Goal: Information Seeking & Learning: Learn about a topic

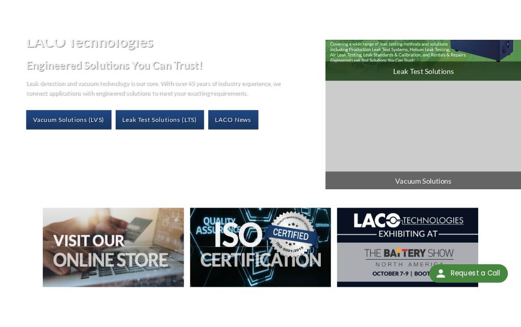
scroll to position [153, 0]
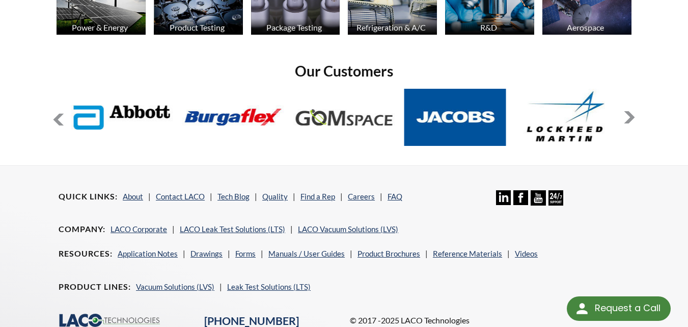
scroll to position [815, 0]
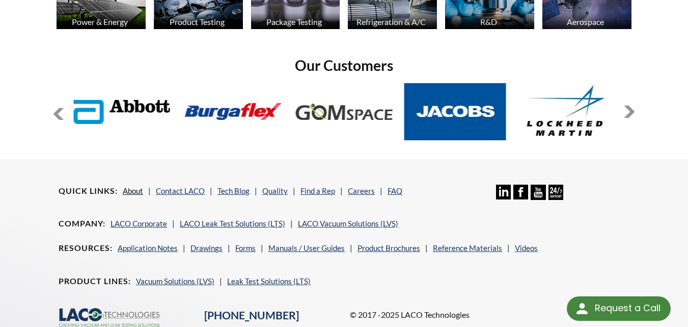
click at [136, 186] on link "About" at bounding box center [133, 190] width 20 height 9
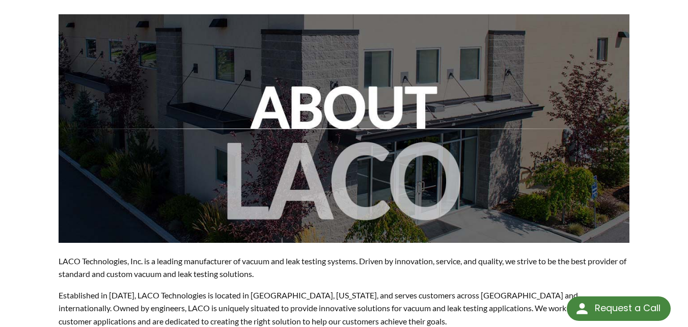
scroll to position [153, 0]
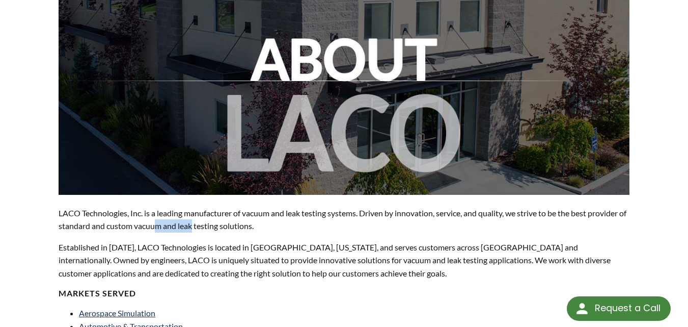
drag, startPoint x: 167, startPoint y: 215, endPoint x: 220, endPoint y: 215, distance: 53.5
click at [208, 214] on p "LACO Technologies, Inc. is a leading manufacturer of vacuum and leak testing sy…" at bounding box center [344, 219] width 571 height 26
drag, startPoint x: 262, startPoint y: 213, endPoint x: 191, endPoint y: 219, distance: 72.1
click at [191, 219] on p "LACO Technologies, Inc. is a leading manufacturer of vacuum and leak testing sy…" at bounding box center [344, 219] width 571 height 26
click at [279, 219] on p "LACO Technologies, Inc. is a leading manufacturer of vacuum and leak testing sy…" at bounding box center [344, 219] width 571 height 26
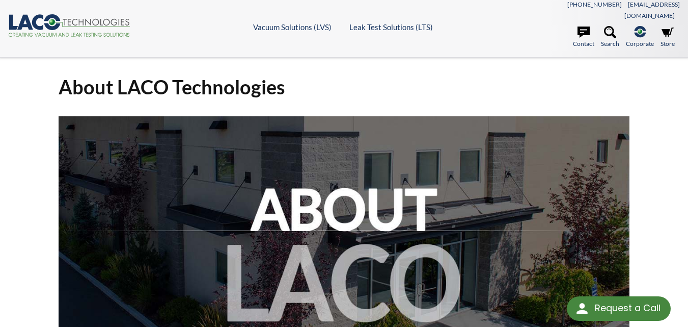
scroll to position [0, 0]
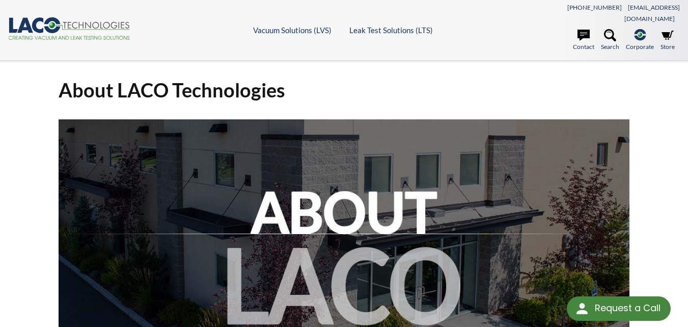
click at [112, 22] on icon at bounding box center [96, 25] width 66 height 7
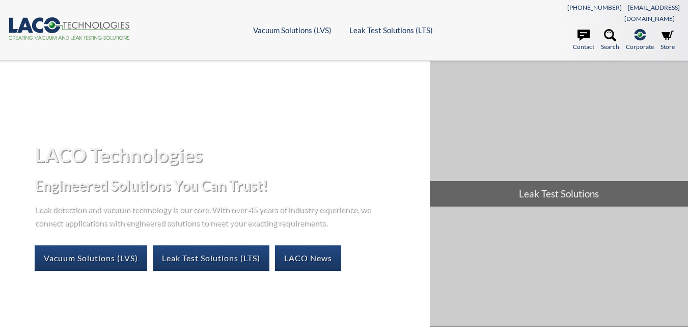
select select "Language Translate Widget"
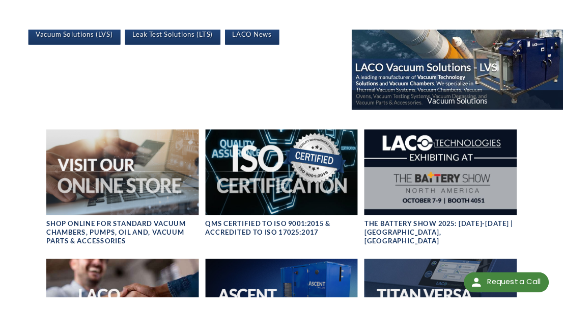
scroll to position [255, 0]
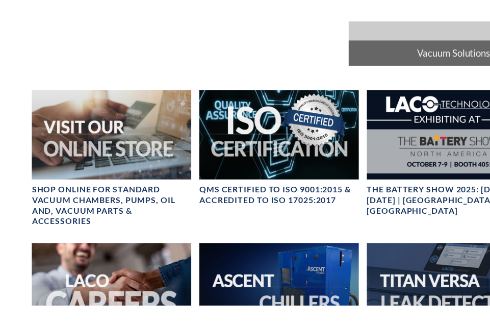
scroll to position [280, 0]
